Goal: Information Seeking & Learning: Learn about a topic

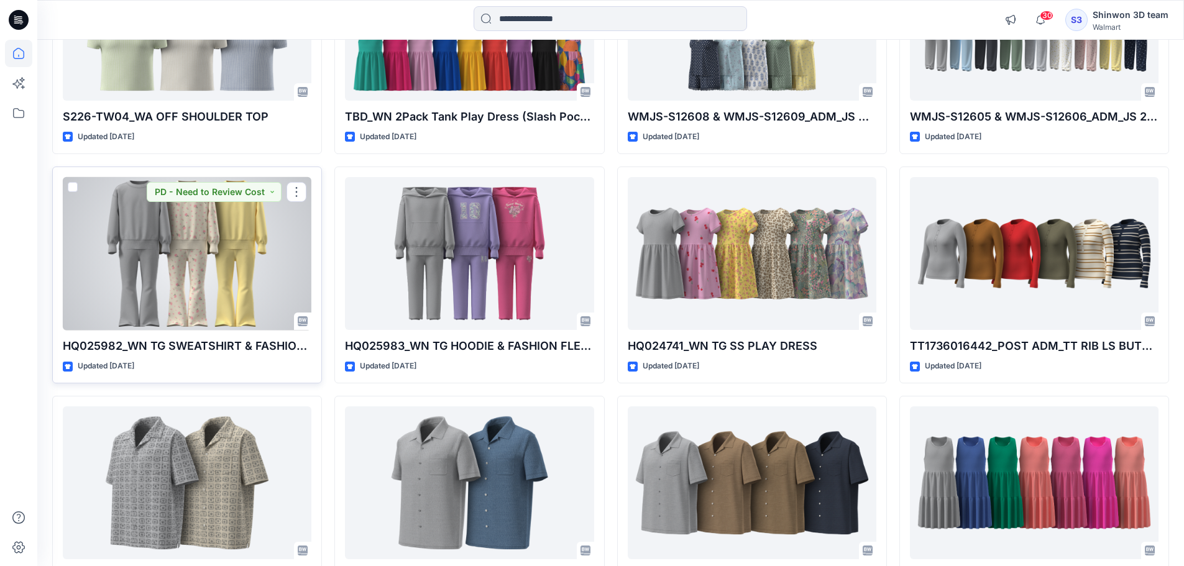
scroll to position [2467, 0]
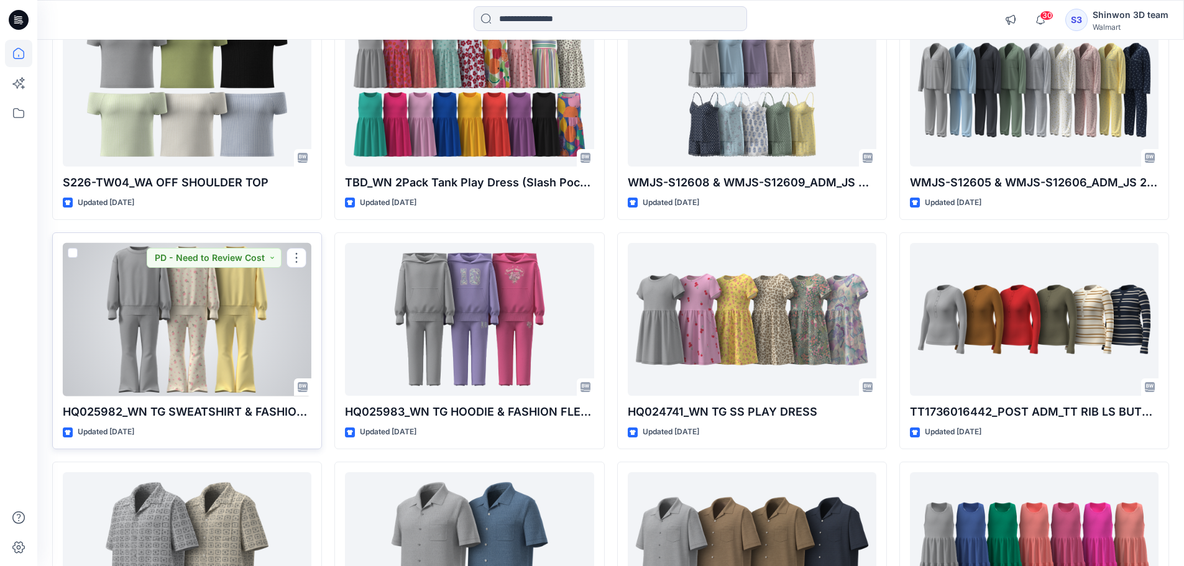
click at [193, 341] on div at bounding box center [187, 320] width 249 height 154
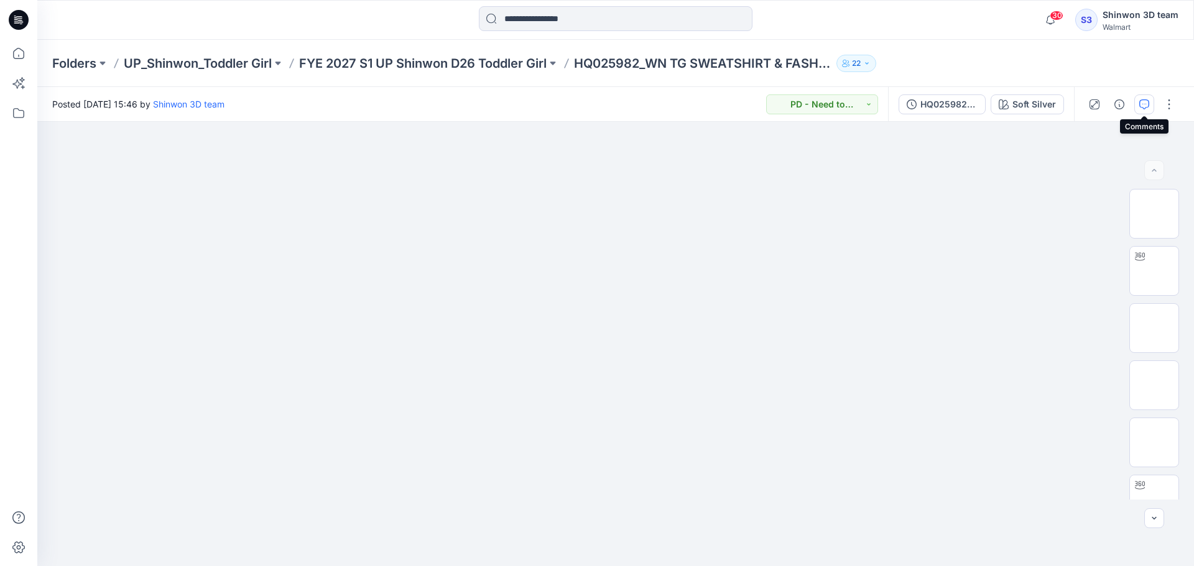
click at [1138, 105] on button "button" at bounding box center [1144, 105] width 20 height 20
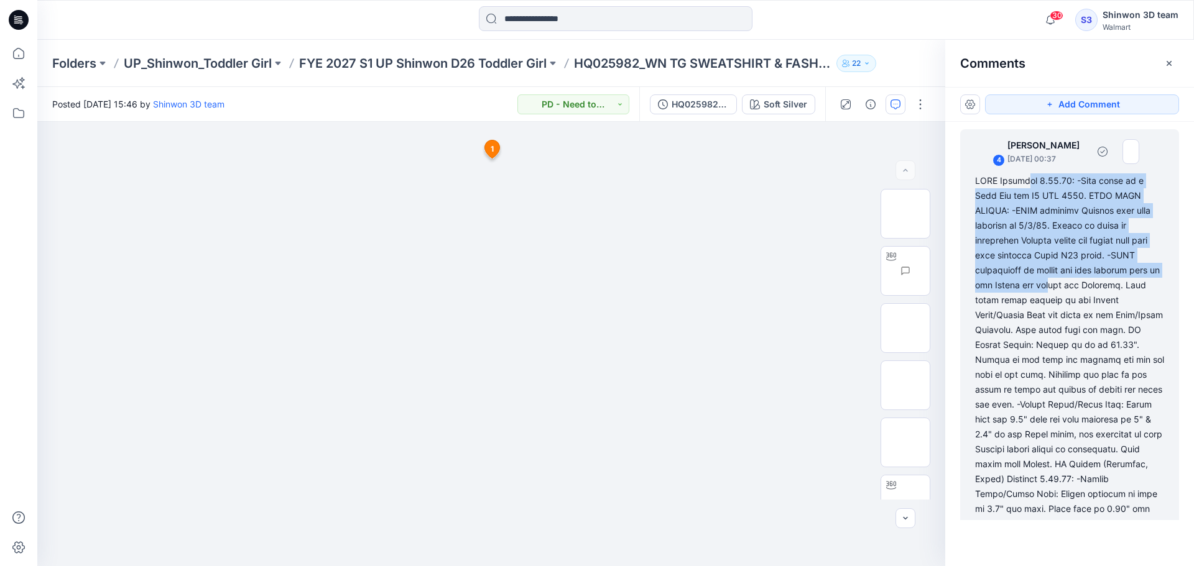
drag, startPoint x: 1042, startPoint y: 184, endPoint x: 1120, endPoint y: 292, distance: 133.1
click at [1120, 292] on div at bounding box center [1069, 382] width 189 height 418
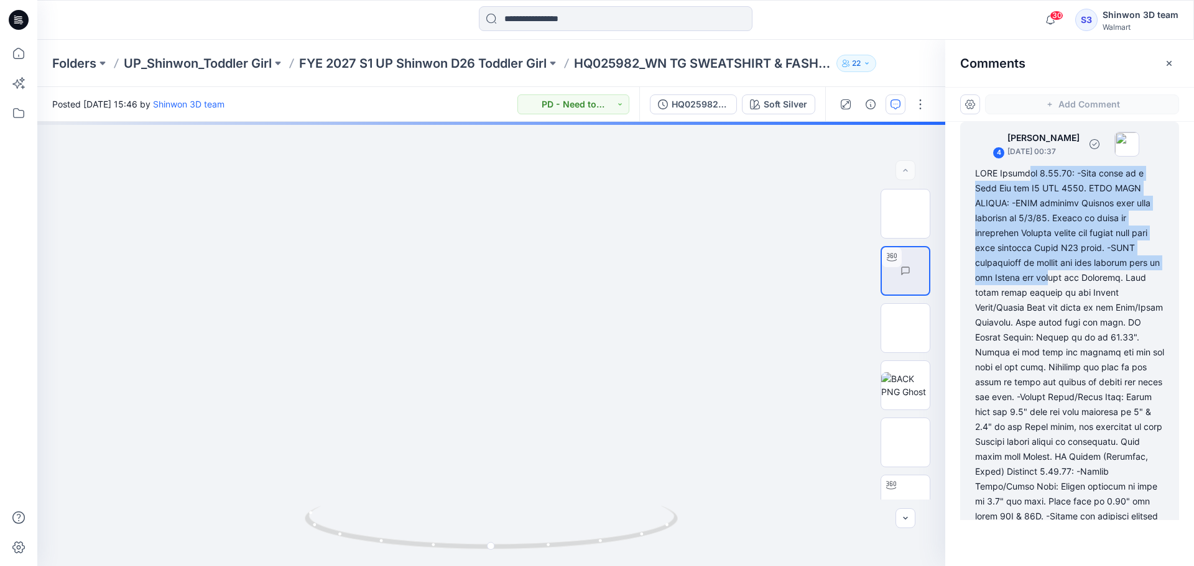
click at [1081, 221] on div at bounding box center [1069, 375] width 189 height 418
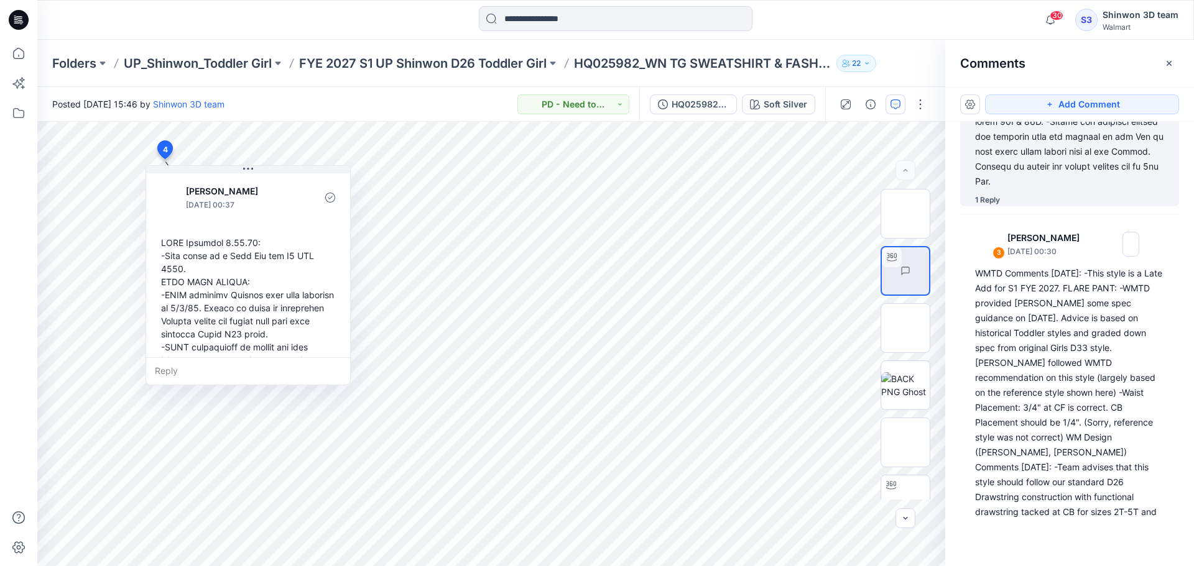
scroll to position [443, 0]
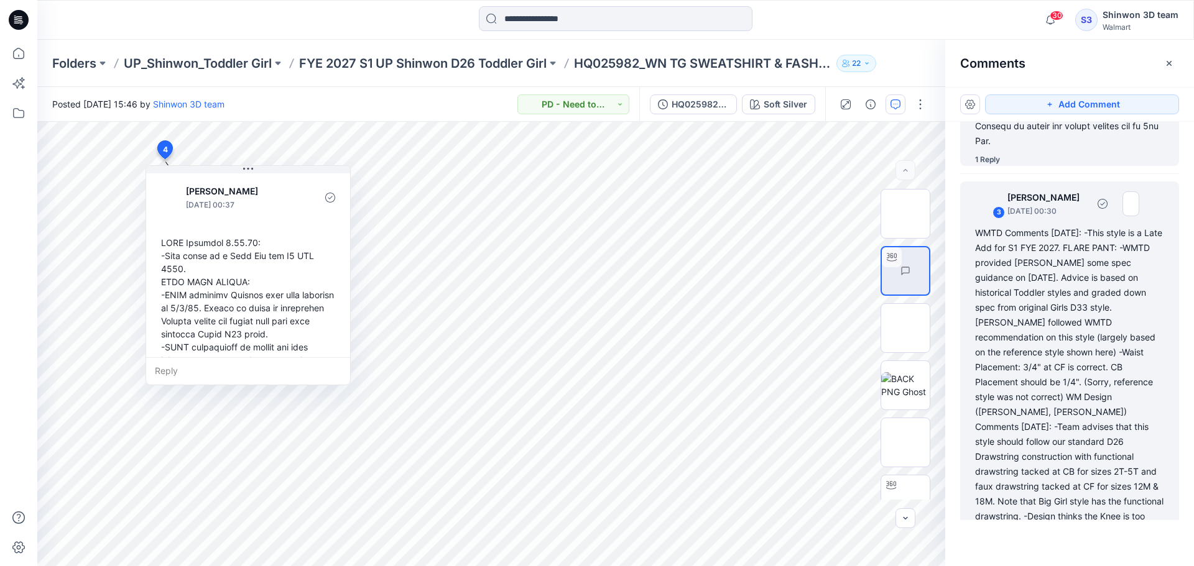
click at [1068, 307] on div "WMTD Comments [DATE]: -This style is a Late Add for S1 FYE 2027. FLARE PANT: -W…" at bounding box center [1069, 412] width 189 height 373
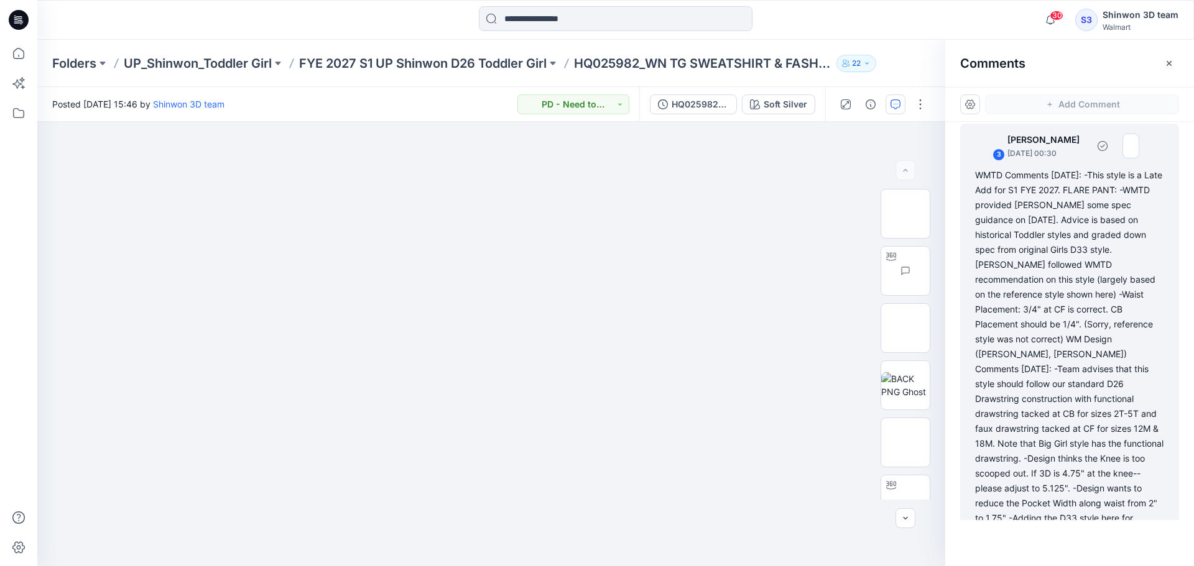
scroll to position [502, 0]
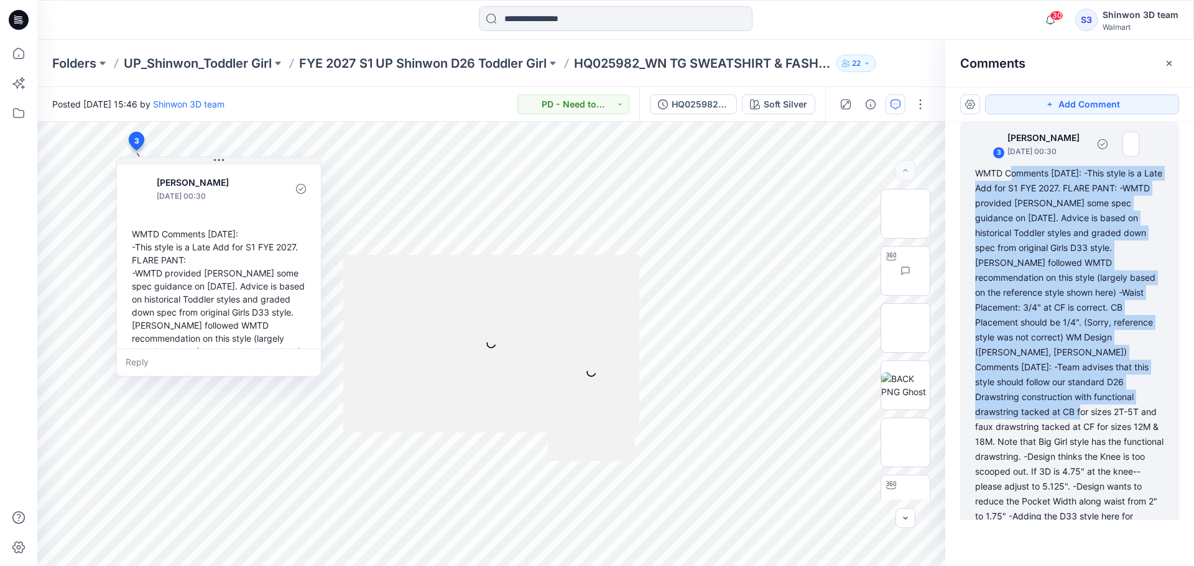
drag, startPoint x: 1012, startPoint y: 177, endPoint x: 1140, endPoint y: 399, distance: 256.8
click at [1140, 399] on div "WMTD Comments [DATE]: -This style is a Late Add for S1 FYE 2027. FLARE PANT: -W…" at bounding box center [1069, 352] width 189 height 373
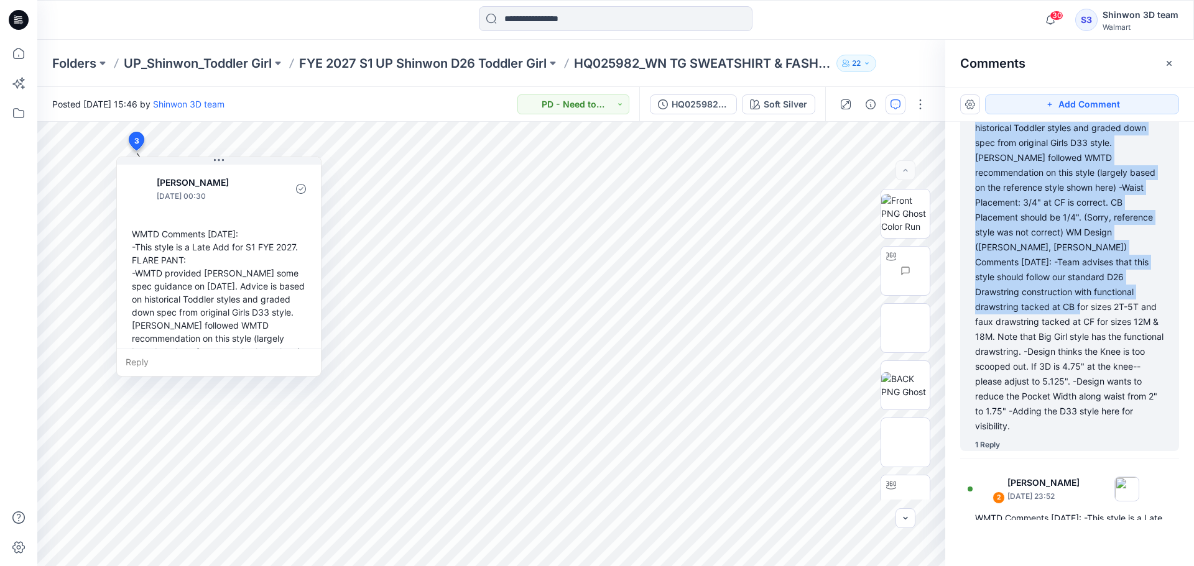
scroll to position [627, 0]
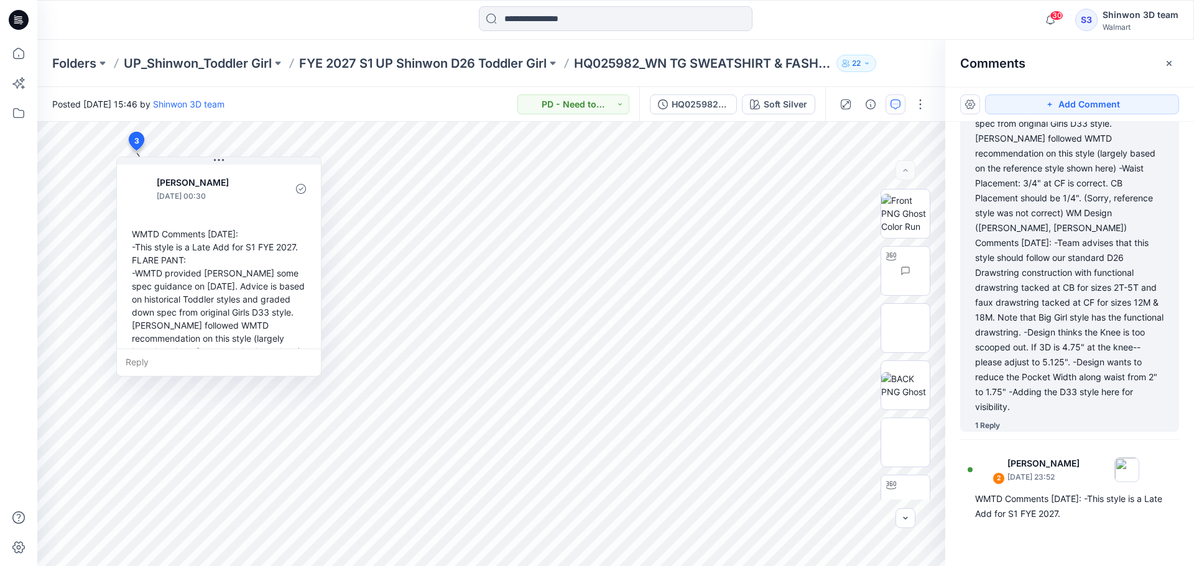
click at [1106, 302] on div "WMTD Comments [DATE]: -This style is a Late Add for S1 FYE 2027. FLARE PANT: -W…" at bounding box center [1069, 228] width 189 height 373
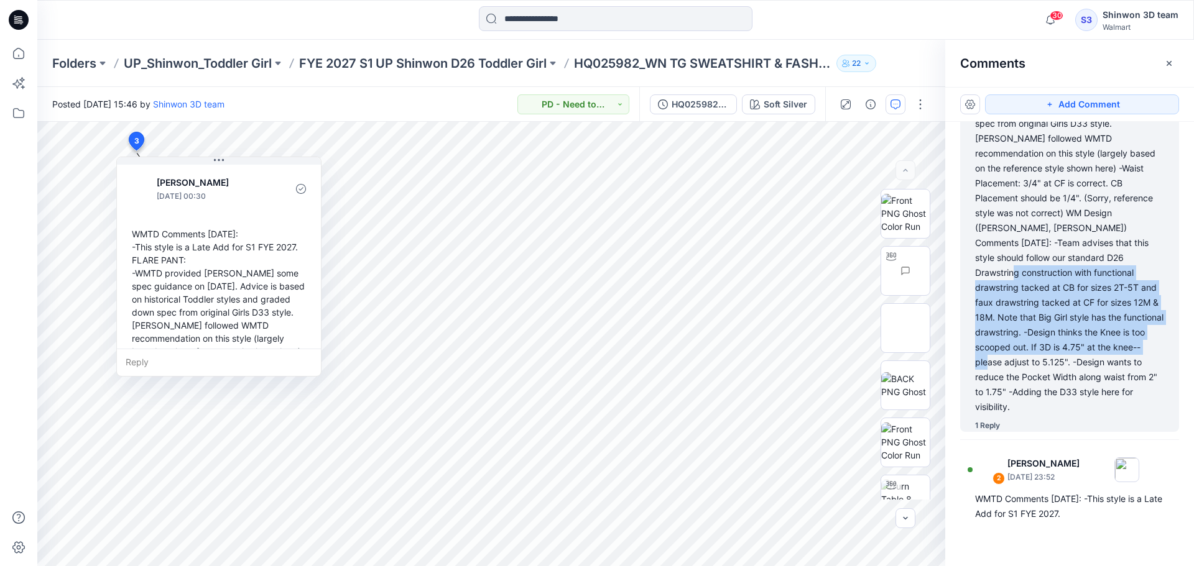
drag, startPoint x: 1090, startPoint y: 287, endPoint x: 1114, endPoint y: 335, distance: 53.9
click at [1120, 341] on div "WMTD Comments [DATE]: -This style is a Late Add for S1 FYE 2027. FLARE PANT: -W…" at bounding box center [1069, 228] width 189 height 373
click at [1094, 323] on div "WMTD Comments [DATE]: -This style is a Late Add for S1 FYE 2027. FLARE PANT: -W…" at bounding box center [1069, 228] width 189 height 373
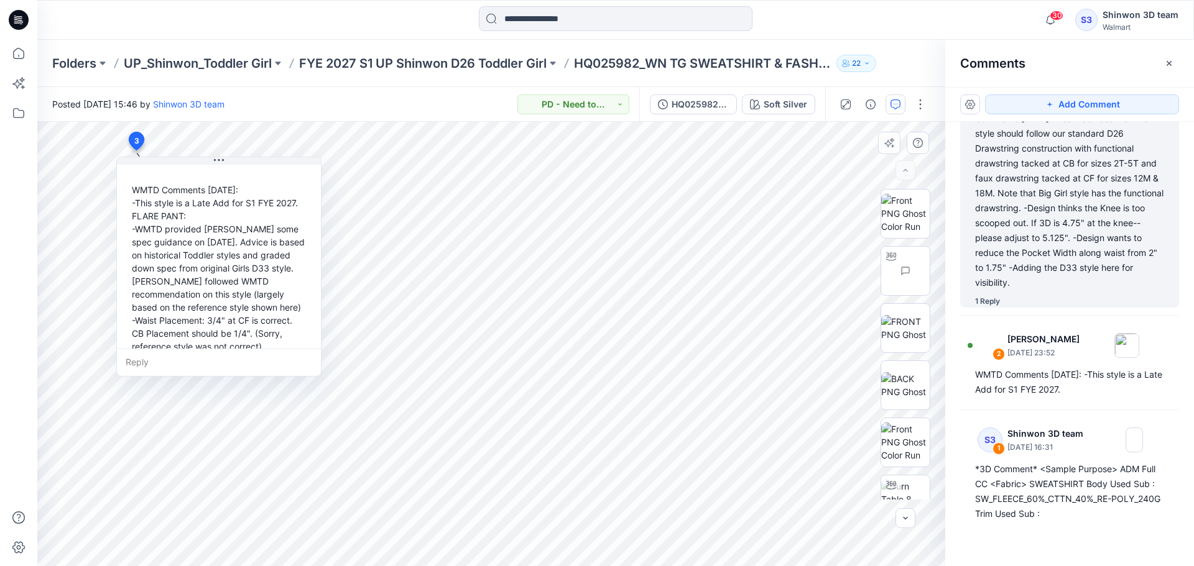
scroll to position [62, 0]
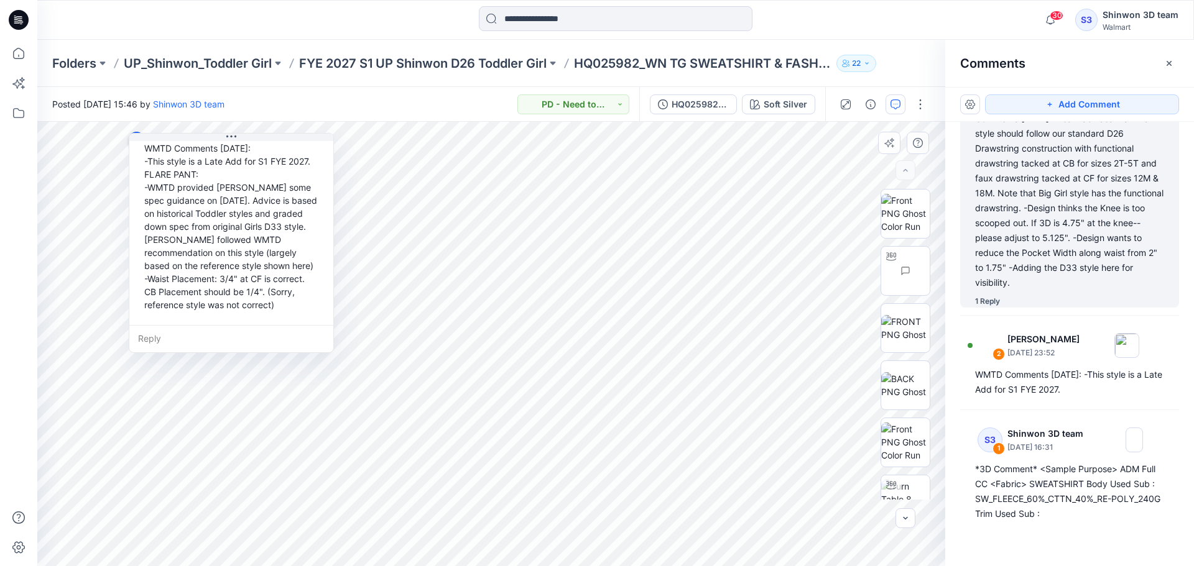
drag, startPoint x: 190, startPoint y: 217, endPoint x: 202, endPoint y: 193, distance: 26.7
click at [202, 193] on div "WMTD Comments [DATE]: -This style is a Late Add for S1 FYE 2027. FLARE PANT: -W…" at bounding box center [231, 331] width 184 height 389
click at [239, 239] on div "WMTD Comments [DATE]: -This style is a Late Add for S1 FYE 2027. FLARE PANT: -W…" at bounding box center [231, 331] width 184 height 389
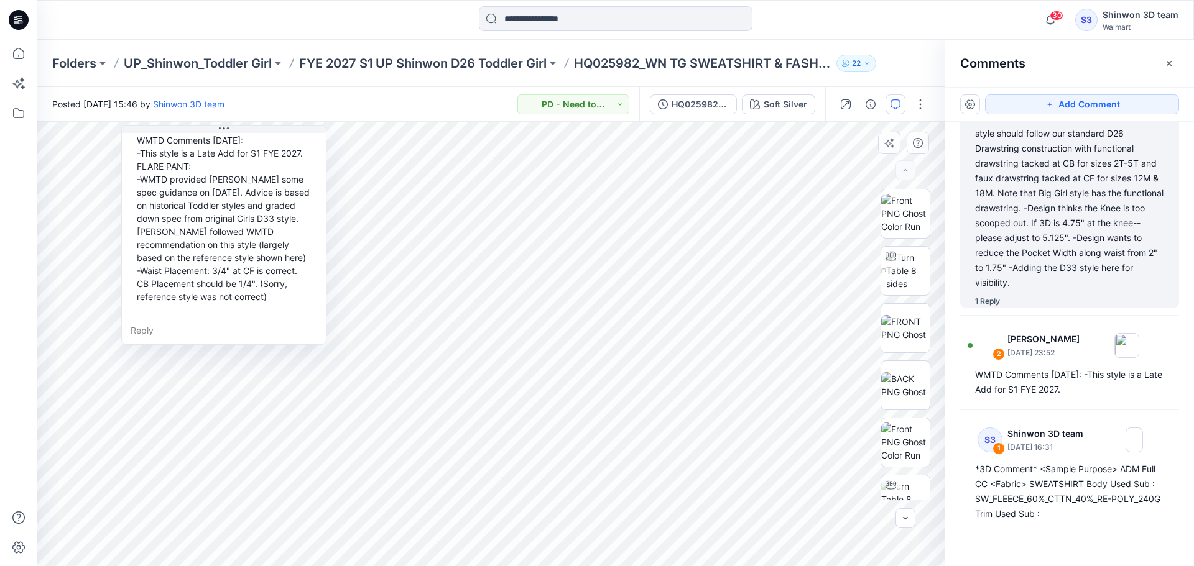
drag, startPoint x: 218, startPoint y: 241, endPoint x: 210, endPoint y: 233, distance: 11.0
click at [210, 233] on div "WMTD Comments [DATE]: -This style is a Late Add for S1 FYE 2027. FLARE PANT: -W…" at bounding box center [224, 323] width 184 height 389
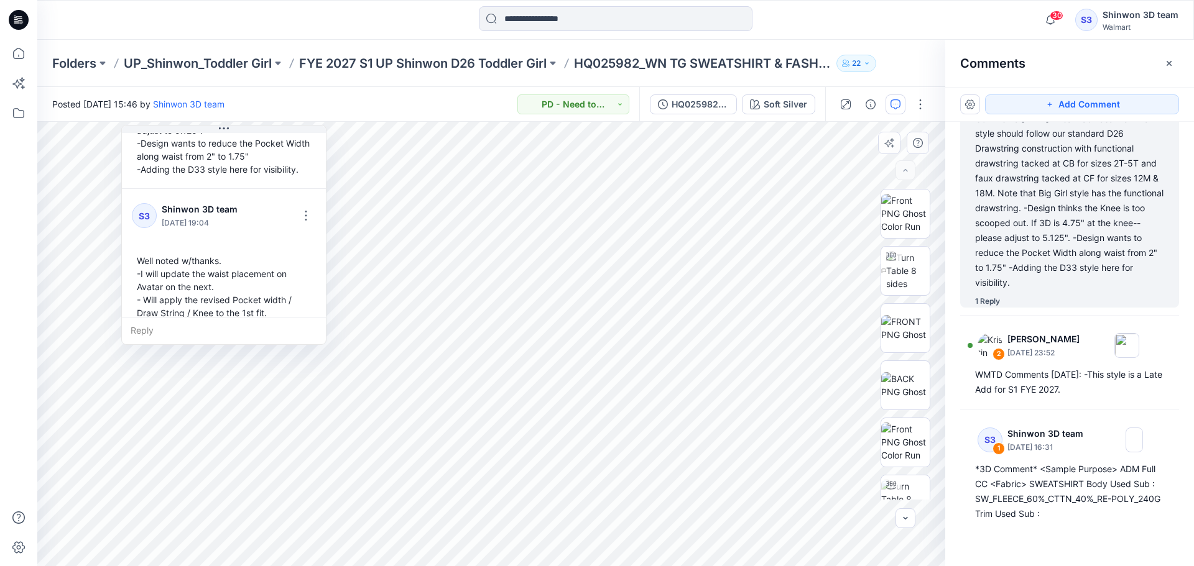
scroll to position [413, 0]
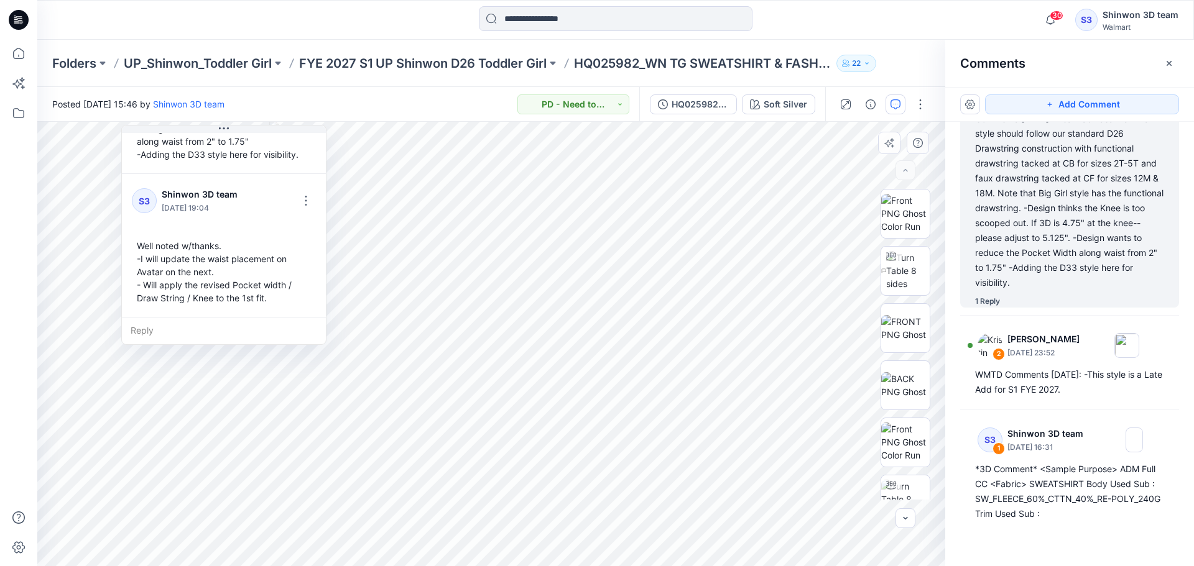
click at [290, 289] on div "Well noted w/thanks. -I will update the waist placement on Avatar on the next. …" at bounding box center [224, 271] width 184 height 75
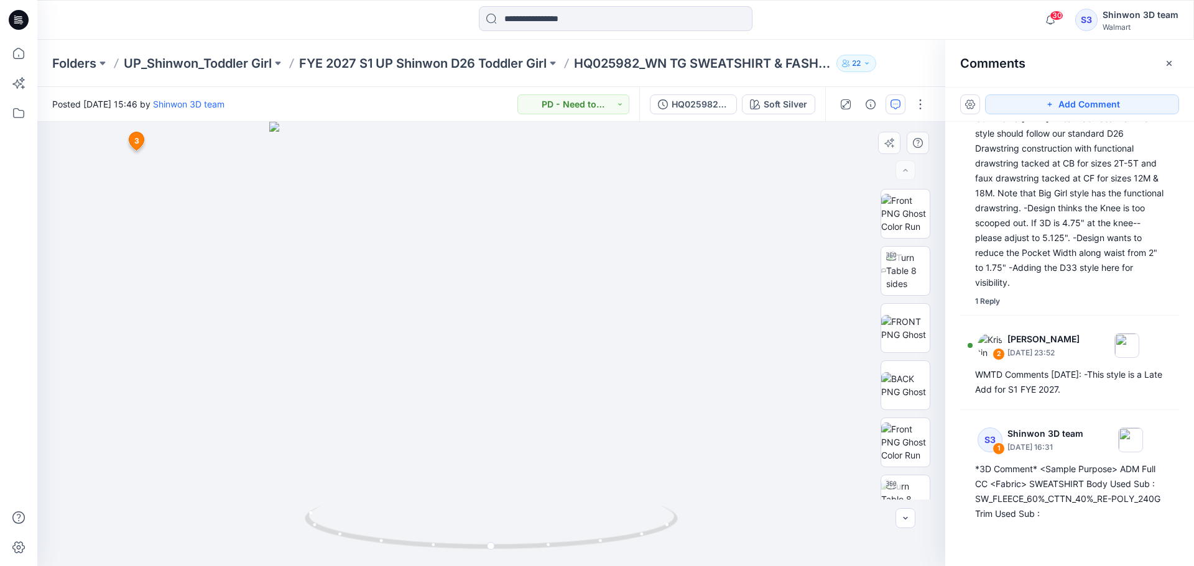
click at [134, 144] on span "3" at bounding box center [136, 141] width 5 height 11
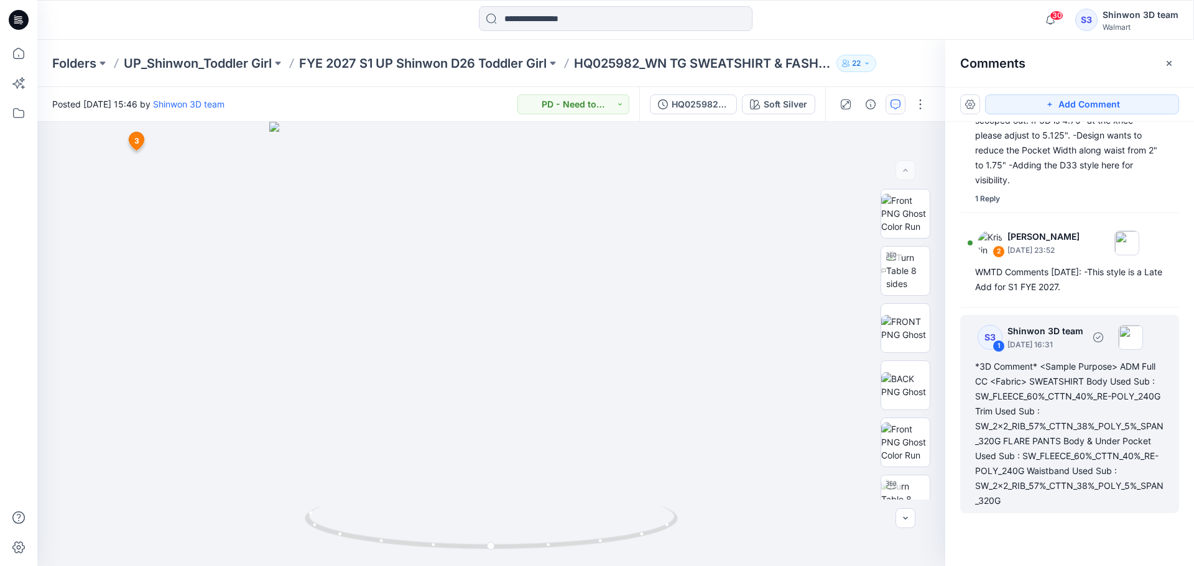
scroll to position [854, 0]
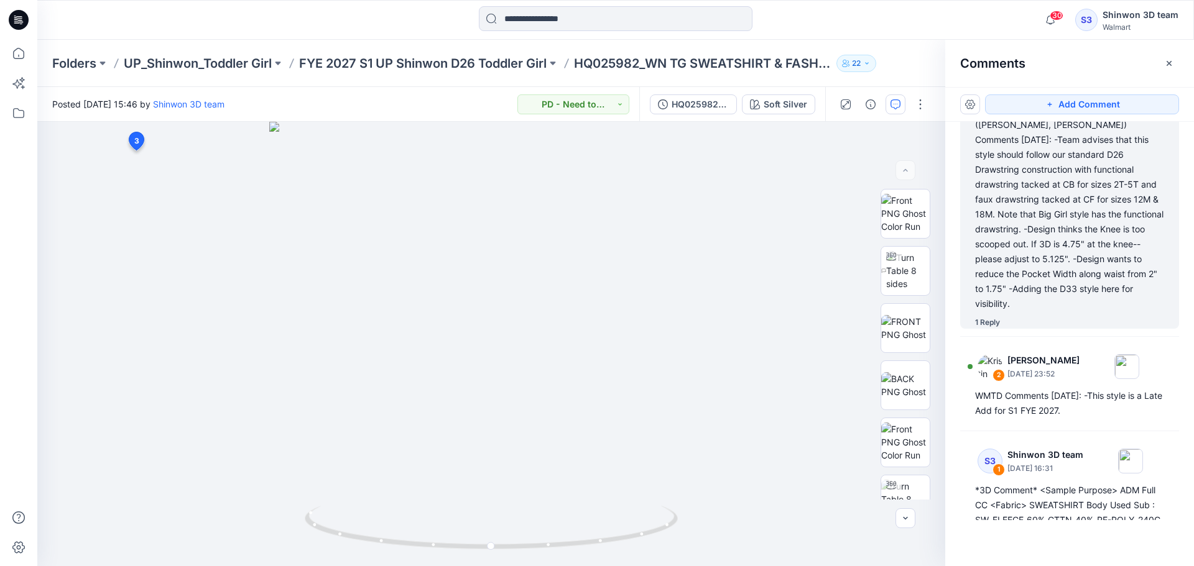
click at [1062, 196] on div "WMTD Comments [DATE]: -This style is a Late Add for S1 FYE 2027. FLARE PANT: -W…" at bounding box center [1069, 124] width 189 height 373
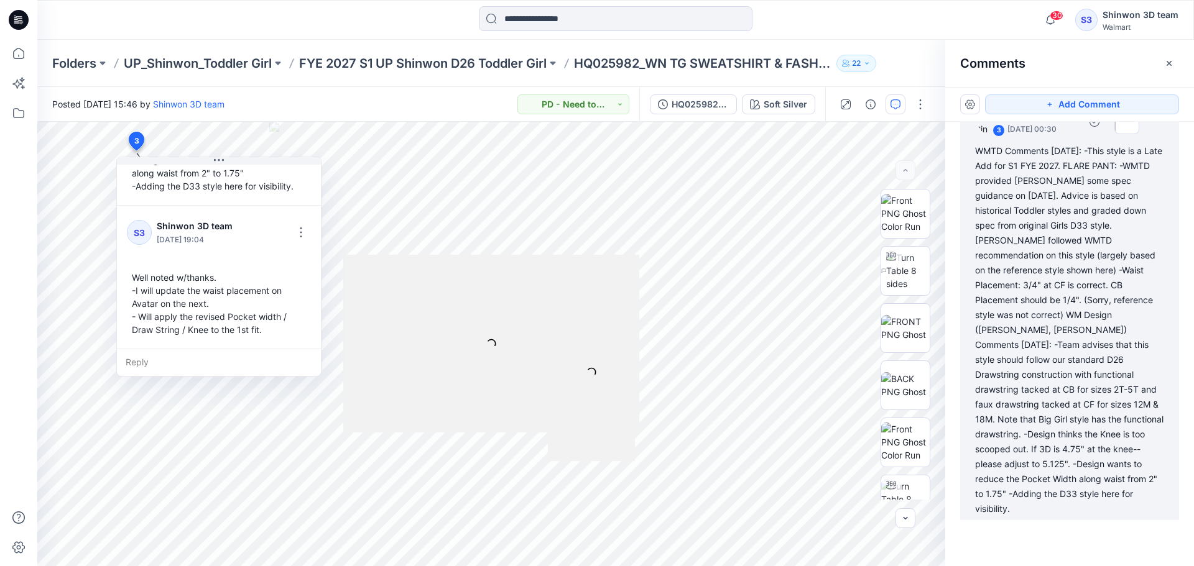
scroll to position [524, 0]
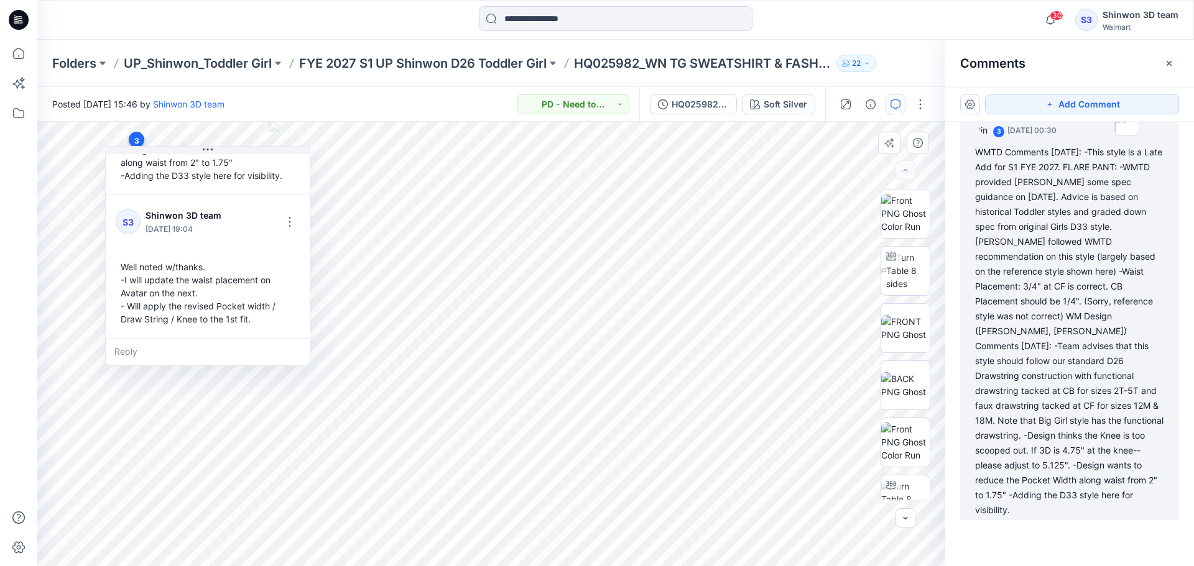
drag, startPoint x: 178, startPoint y: 307, endPoint x: 167, endPoint y: 295, distance: 17.2
click at [167, 295] on div "Well noted w/thanks. -I will update the waist placement on Avatar on the next. …" at bounding box center [208, 293] width 184 height 75
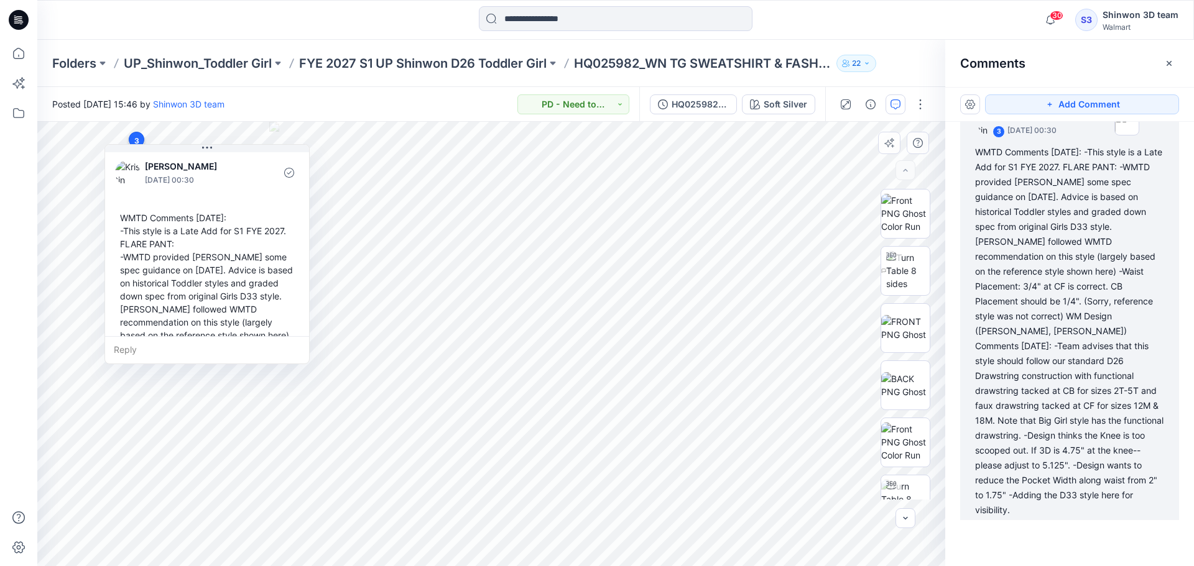
scroll to position [0, 0]
